Goal: Information Seeking & Learning: Learn about a topic

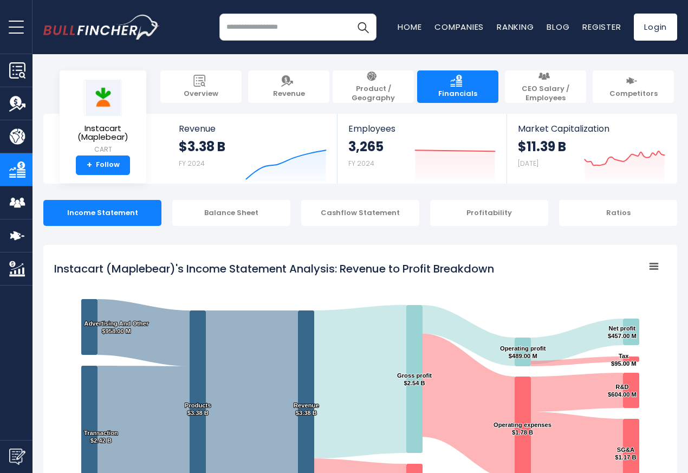
scroll to position [586, 0]
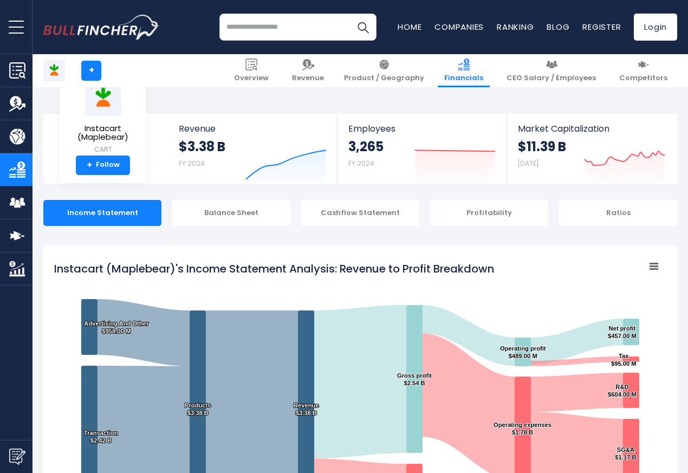
scroll to position [586, 0]
